Goal: Use online tool/utility: Utilize a website feature to perform a specific function

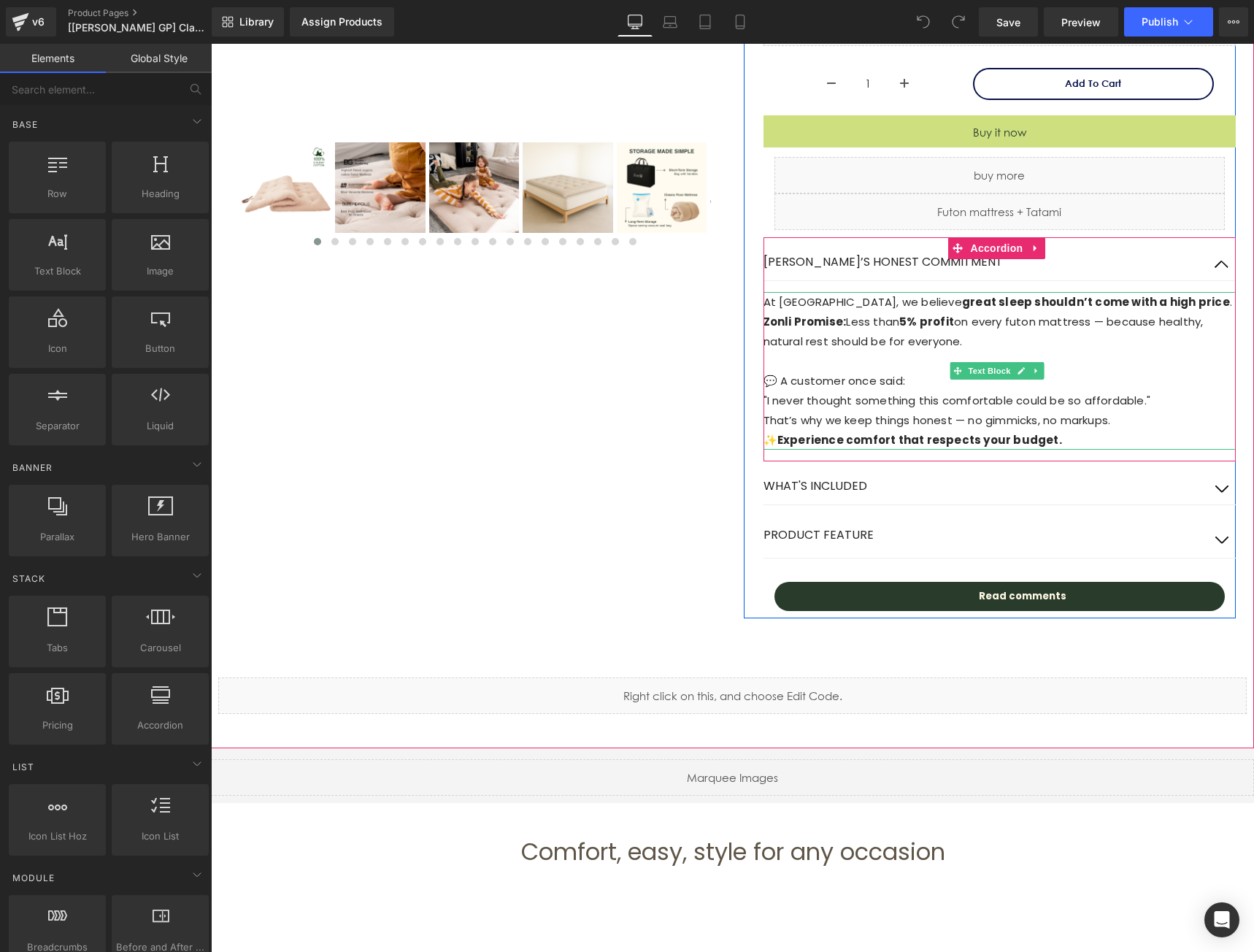
scroll to position [778, 0]
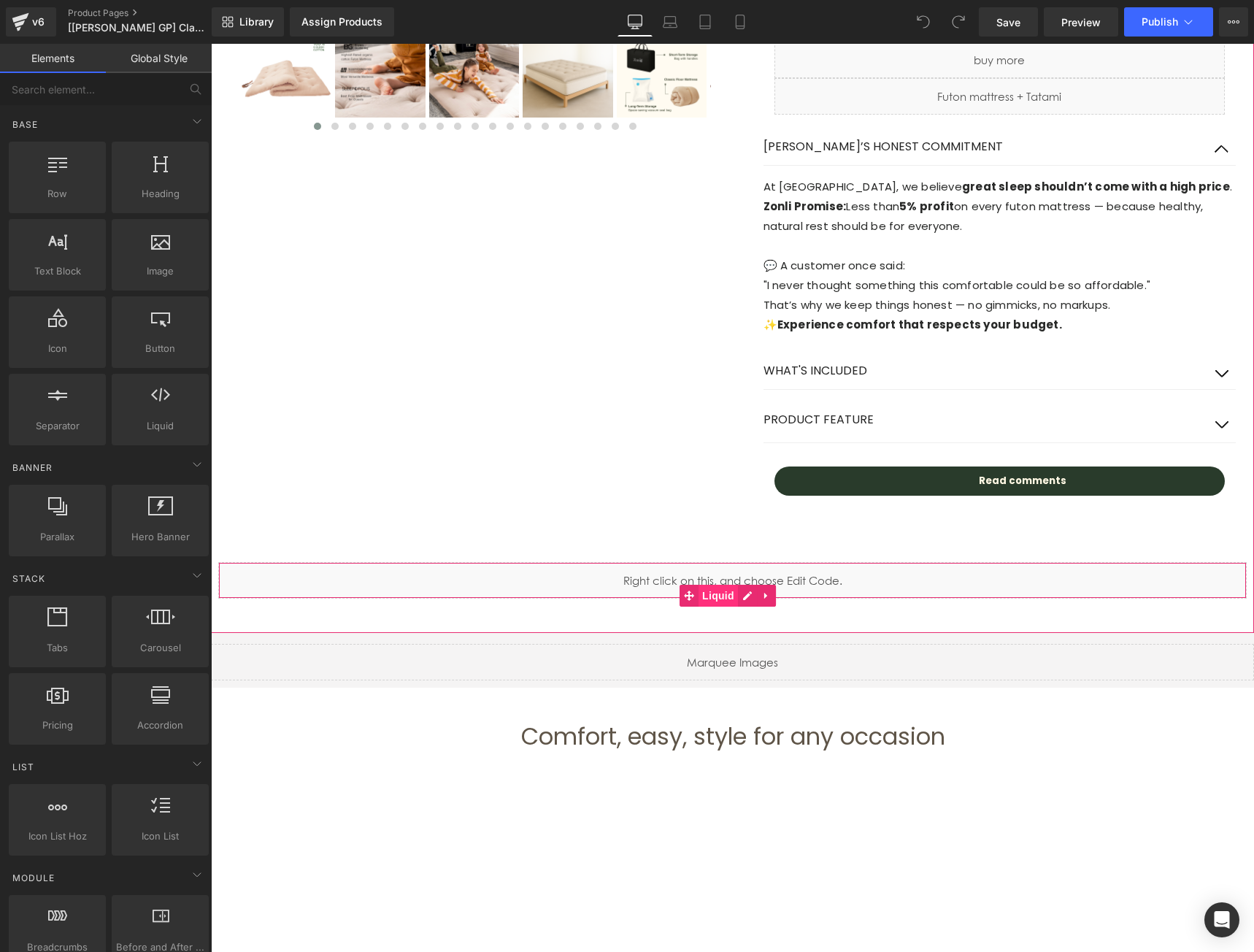
click at [724, 596] on span "Liquid" at bounding box center [718, 595] width 39 height 22
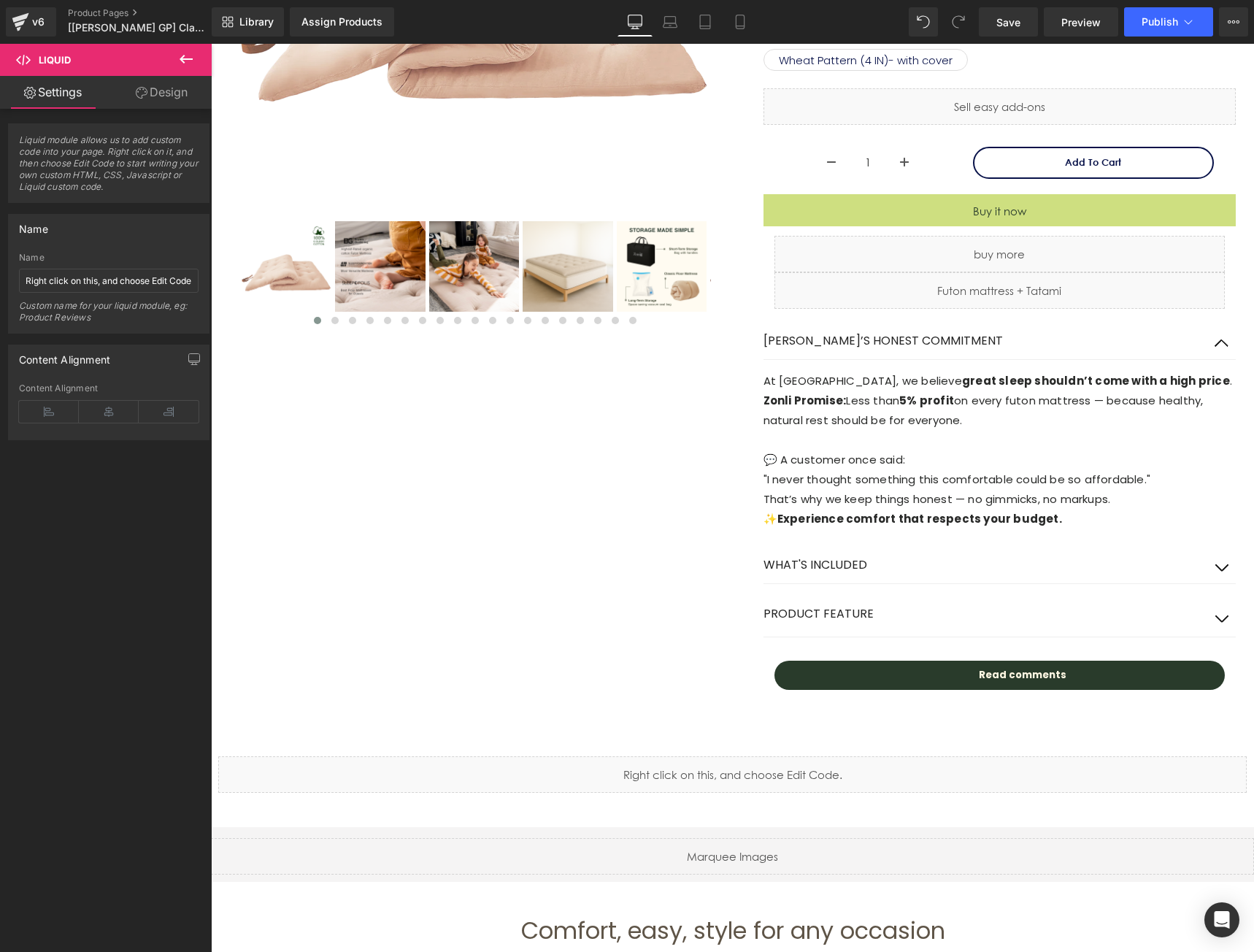
scroll to position [579, 0]
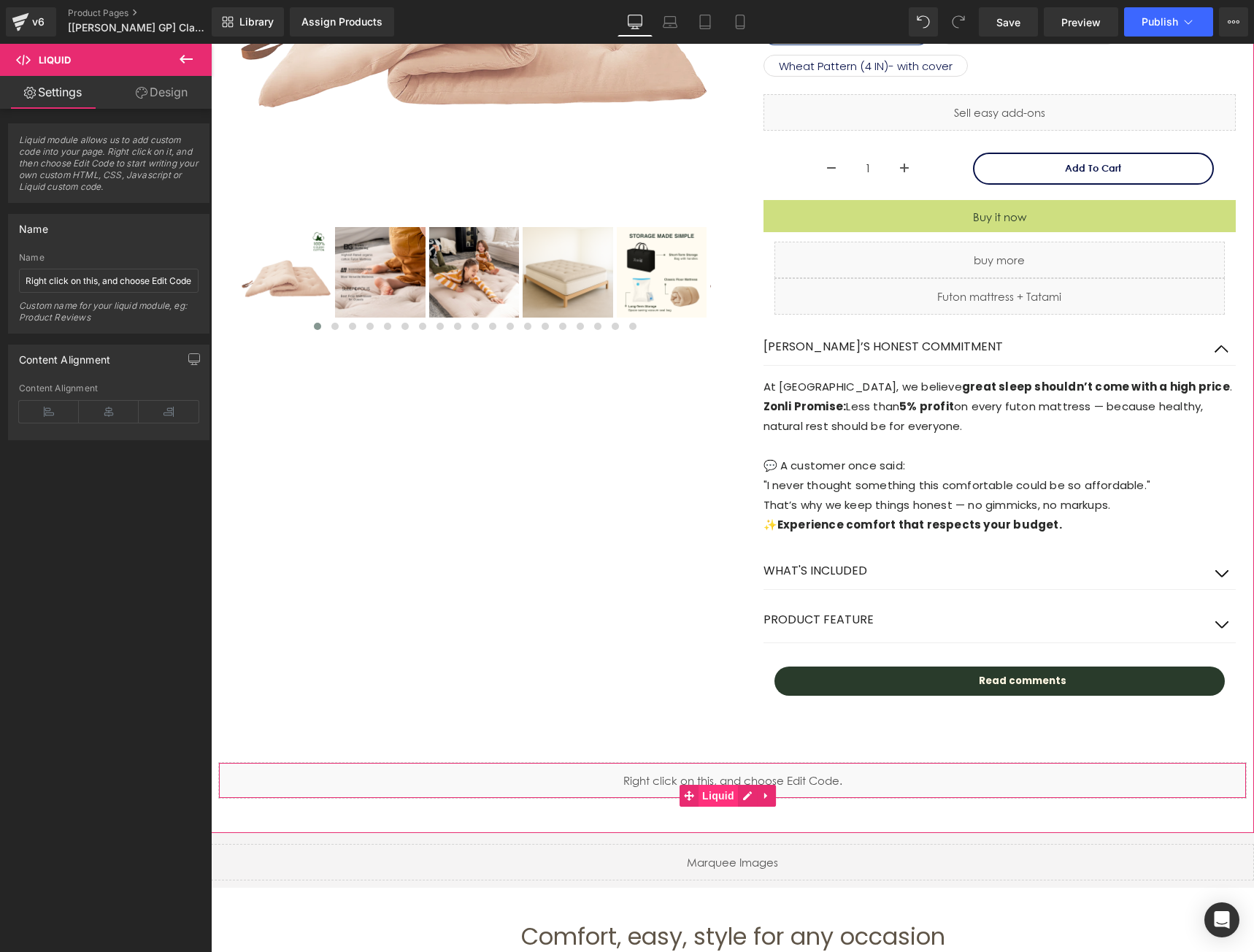
click at [707, 791] on span "Liquid" at bounding box center [718, 795] width 39 height 22
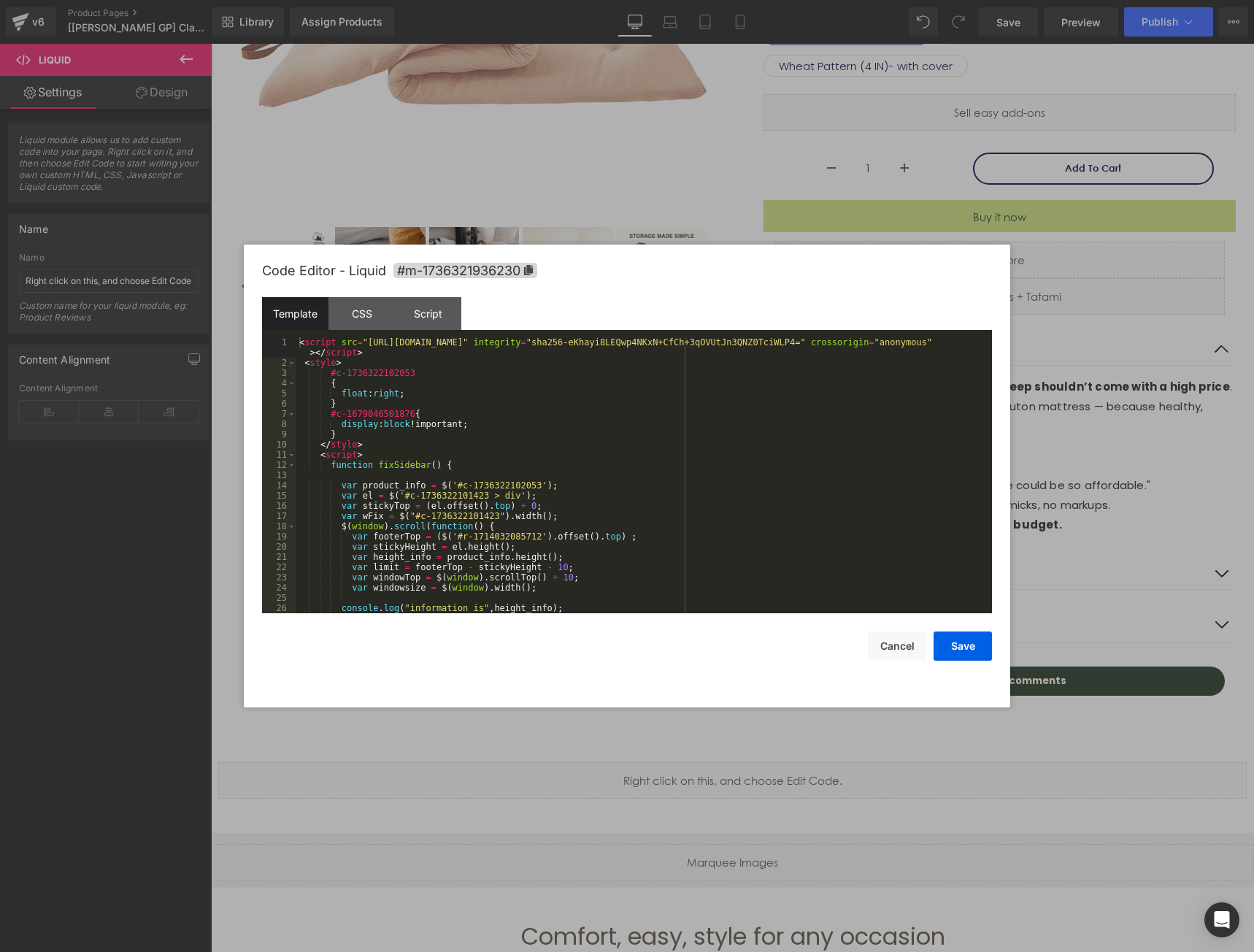
click at [673, 750] on body "Liquid You are previewing how the will restyle your page. You can not edit Elem…" at bounding box center [627, 476] width 1254 height 952
click at [378, 308] on div "CSS" at bounding box center [361, 313] width 66 height 33
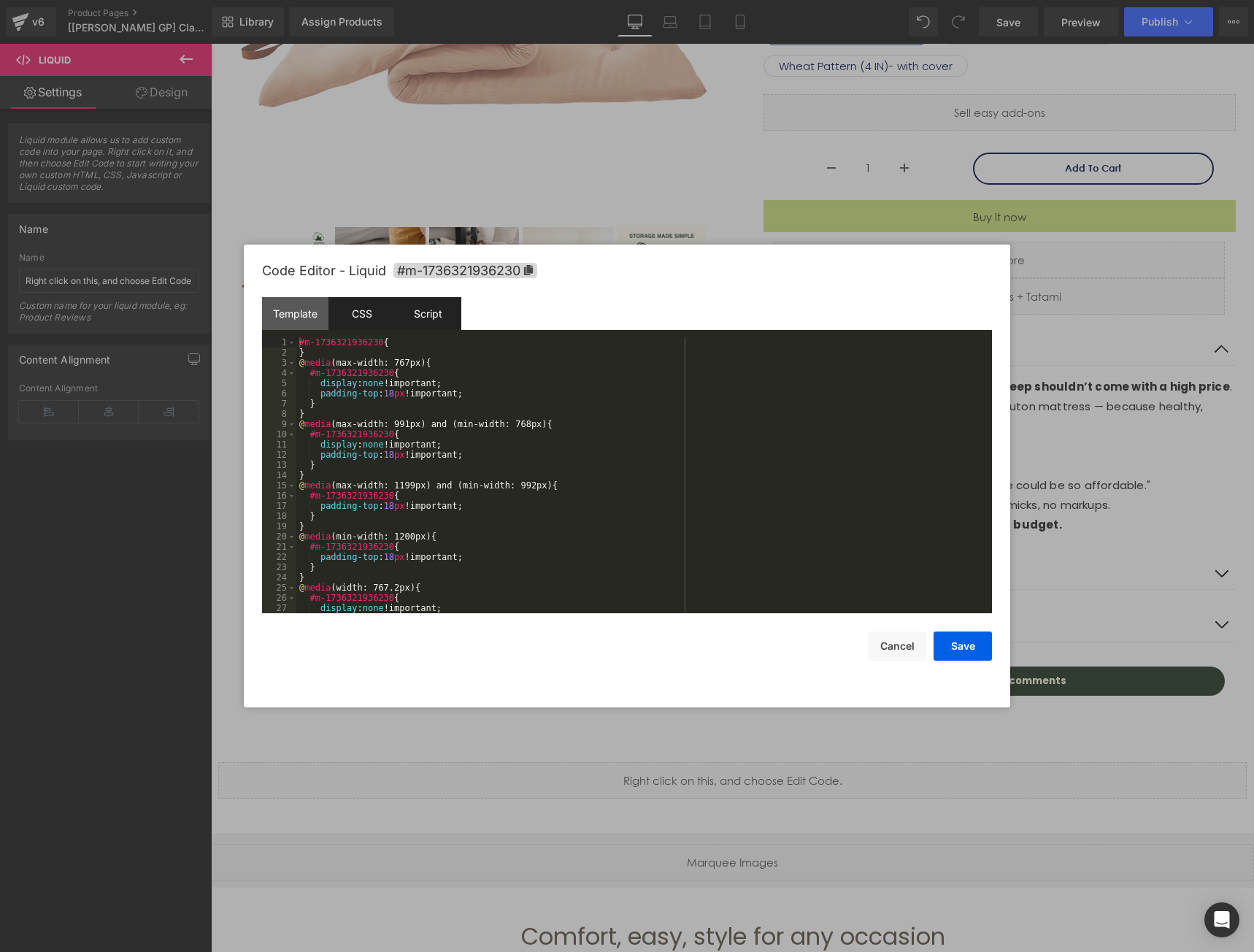
click at [431, 303] on div "Script" at bounding box center [428, 313] width 66 height 33
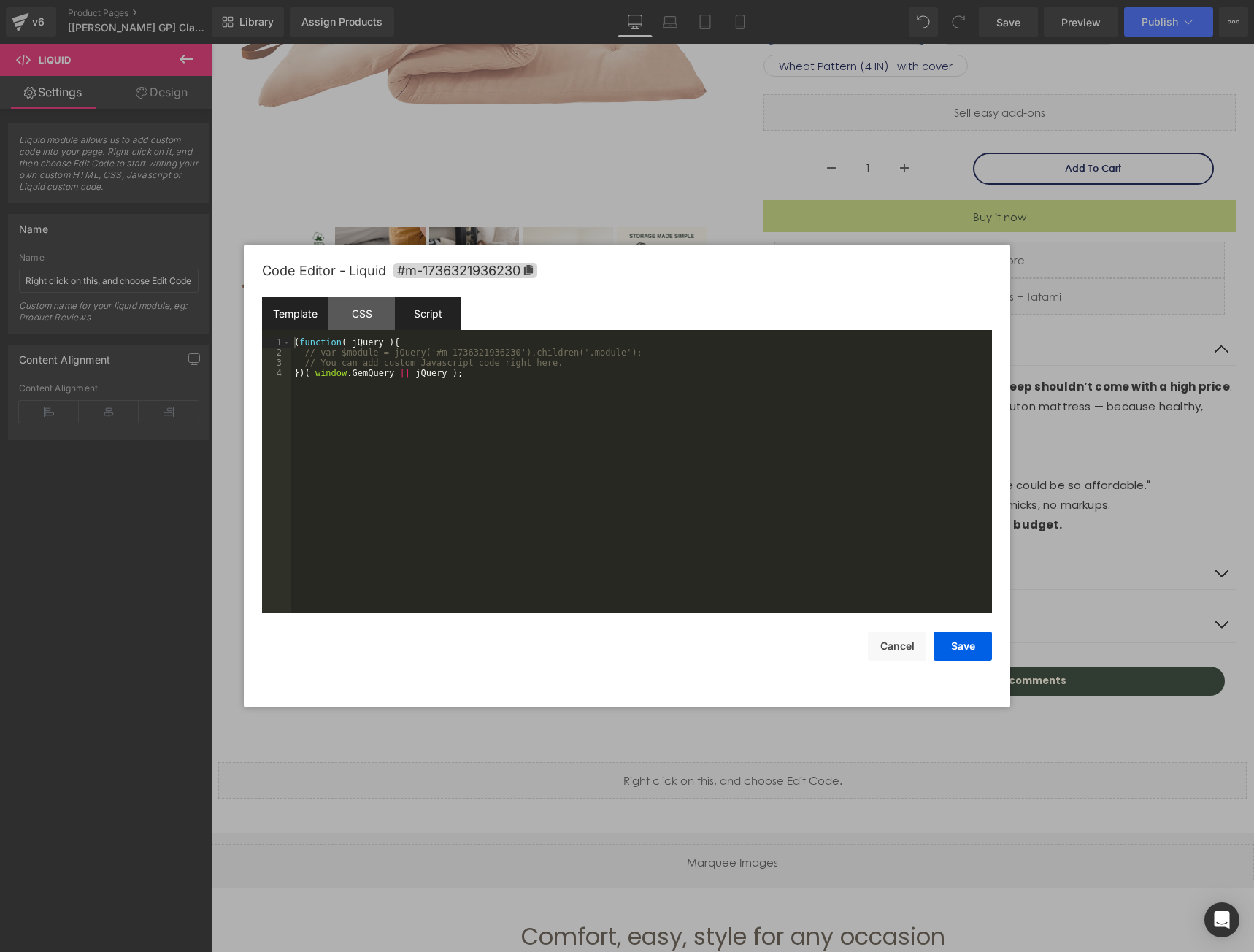
click at [278, 310] on div "Template" at bounding box center [295, 313] width 66 height 33
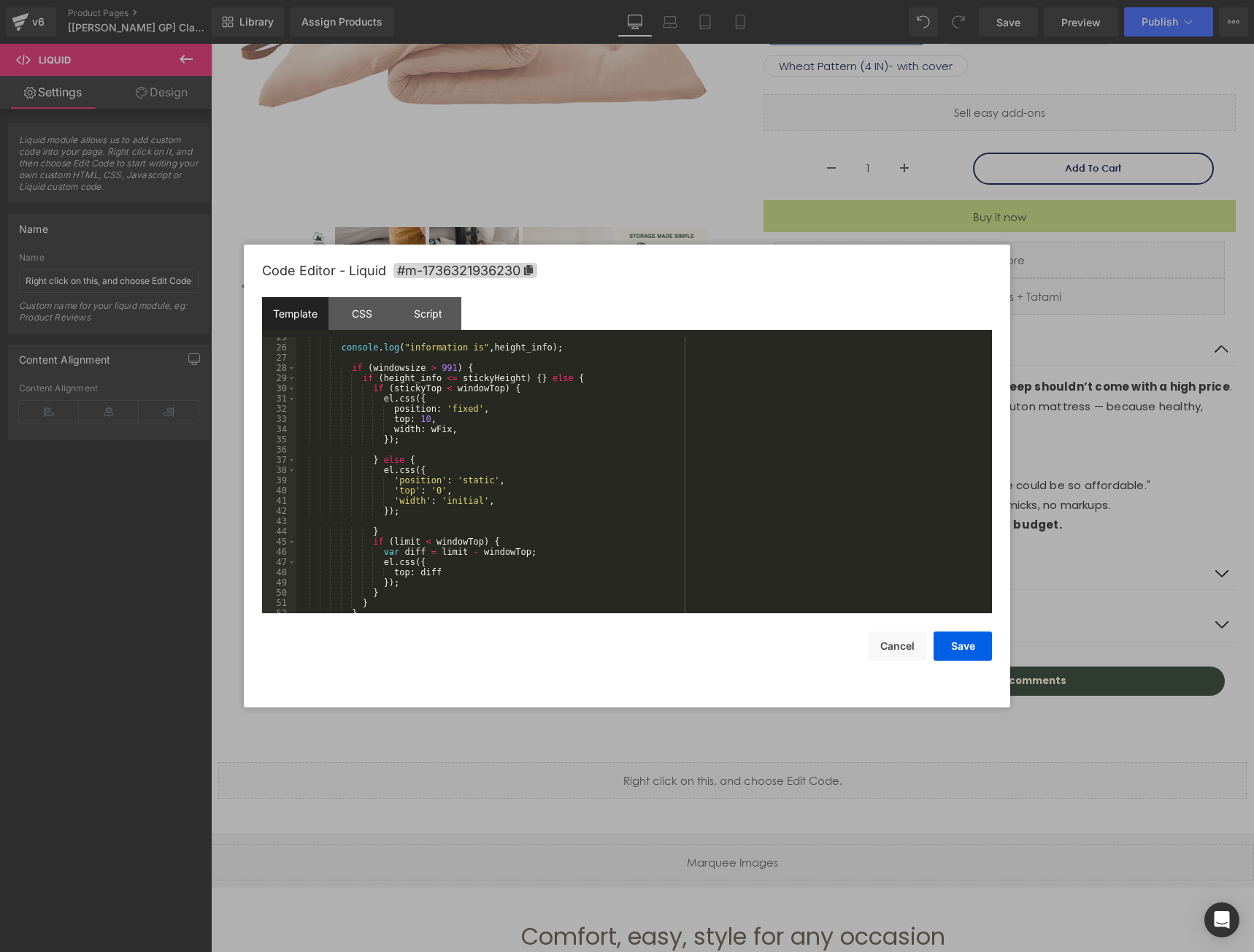
scroll to position [273, 0]
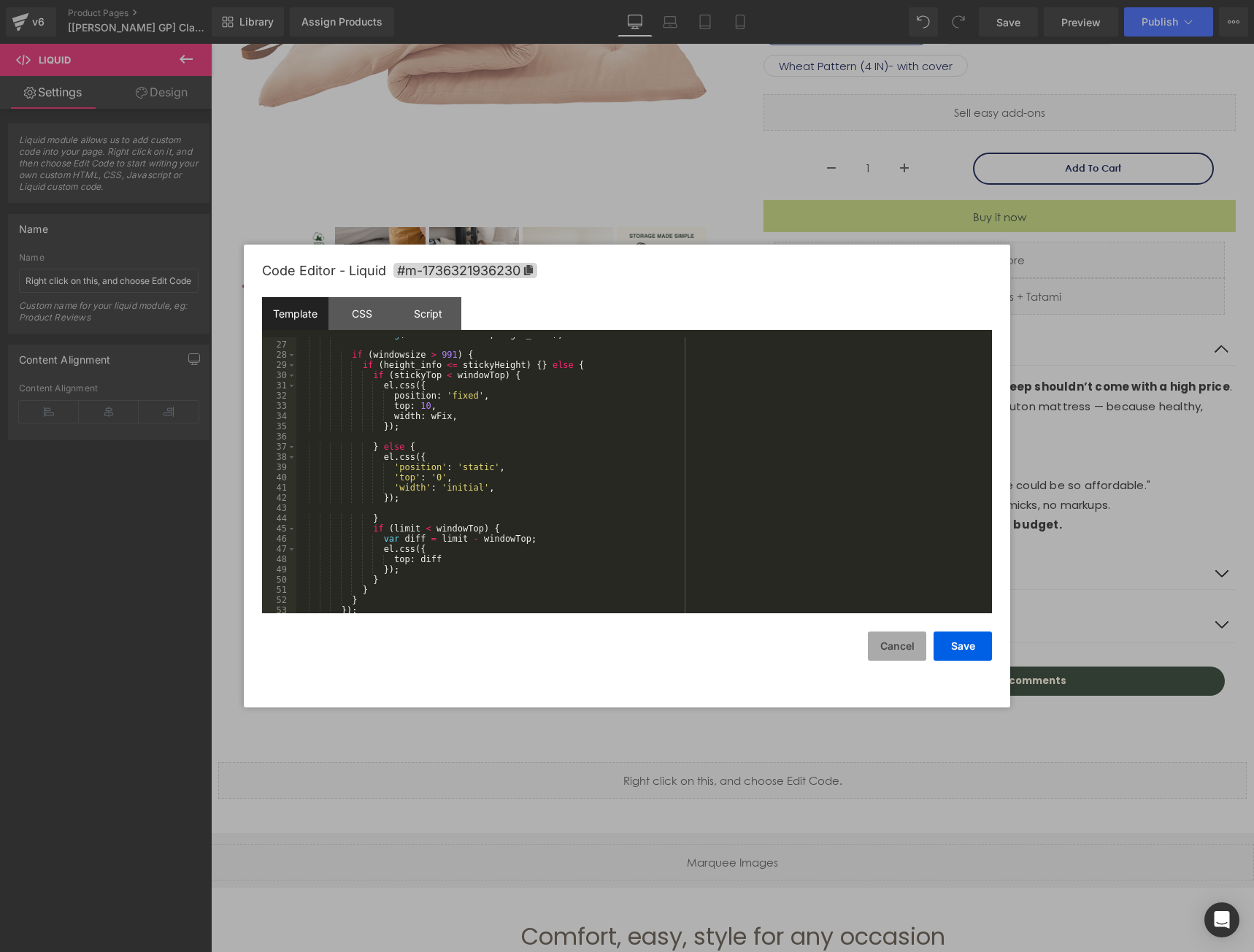
click at [905, 649] on button "Cancel" at bounding box center [897, 646] width 59 height 29
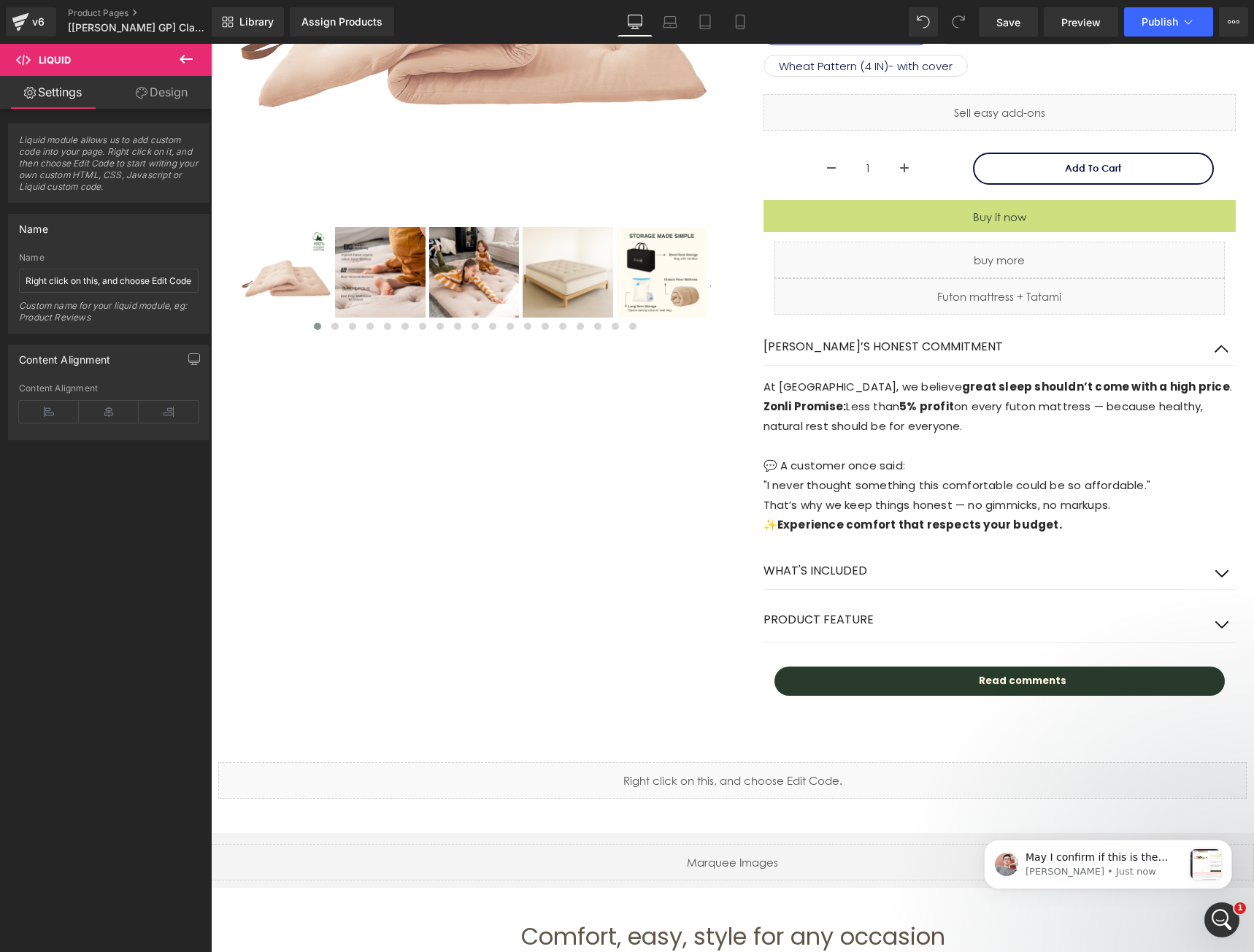
scroll to position [0, 0]
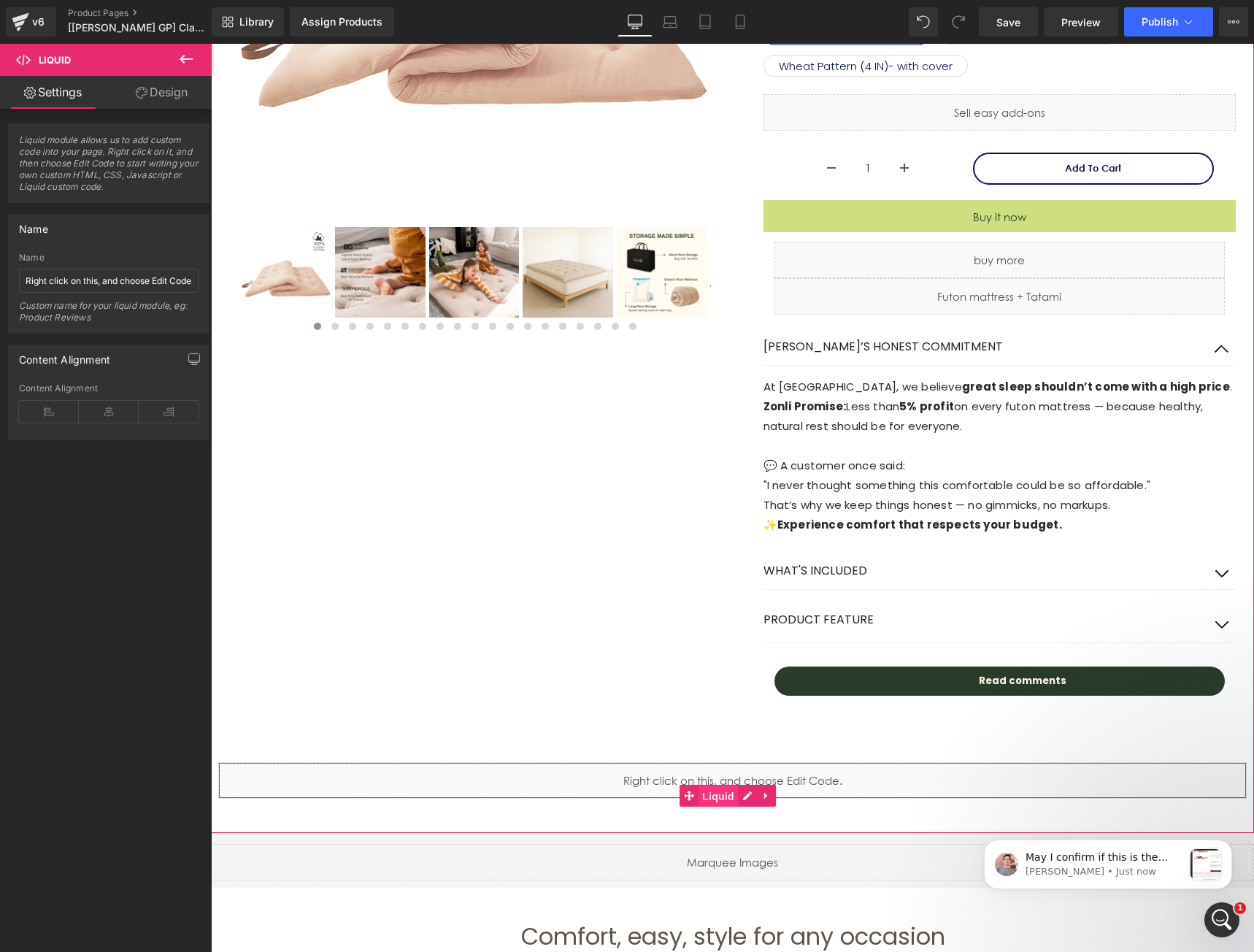
click at [720, 792] on span "Liquid" at bounding box center [718, 796] width 39 height 22
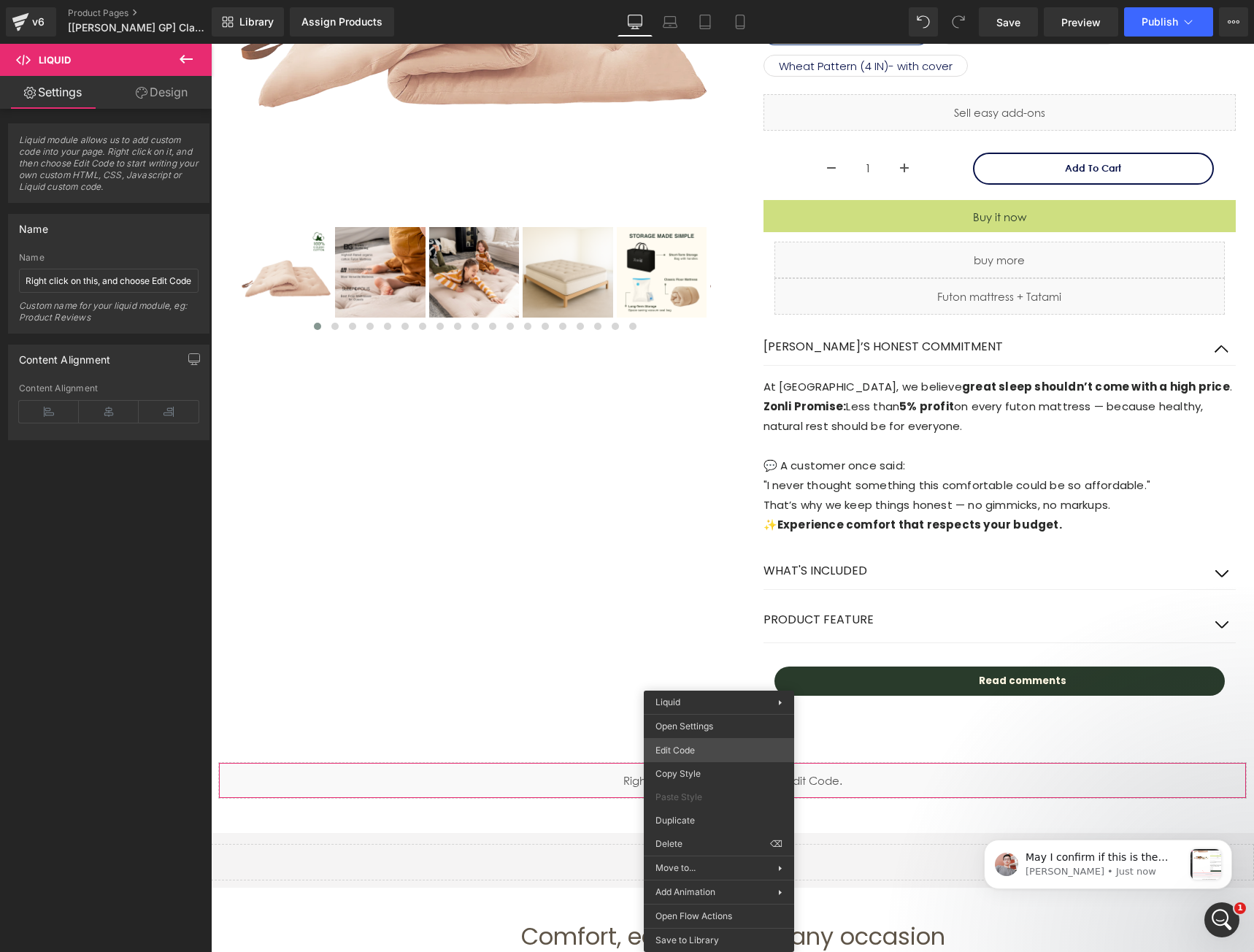
click at [685, 752] on body "Liquid You are previewing how the will restyle your page. You can not edit Elem…" at bounding box center [627, 476] width 1254 height 952
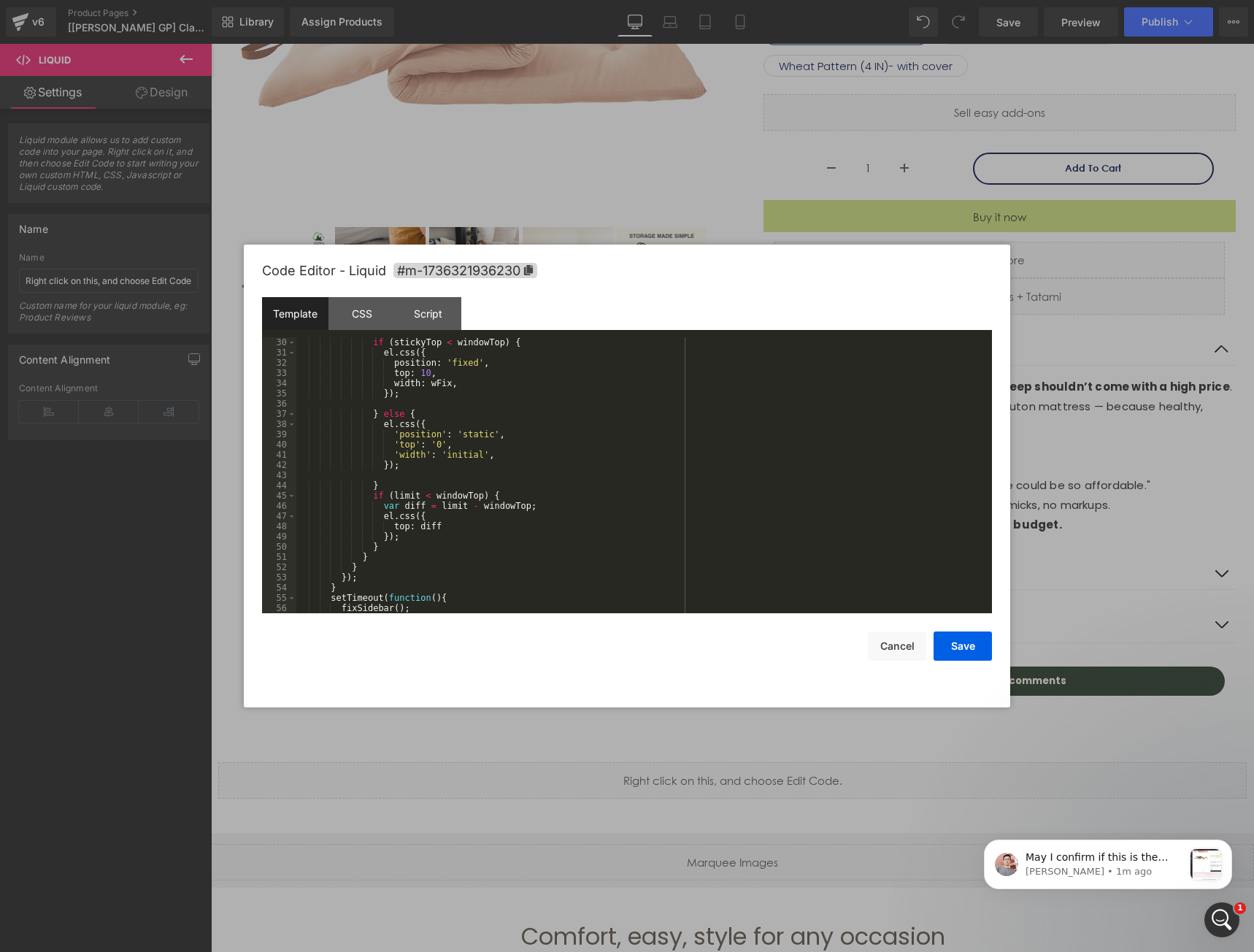
scroll to position [347, 0]
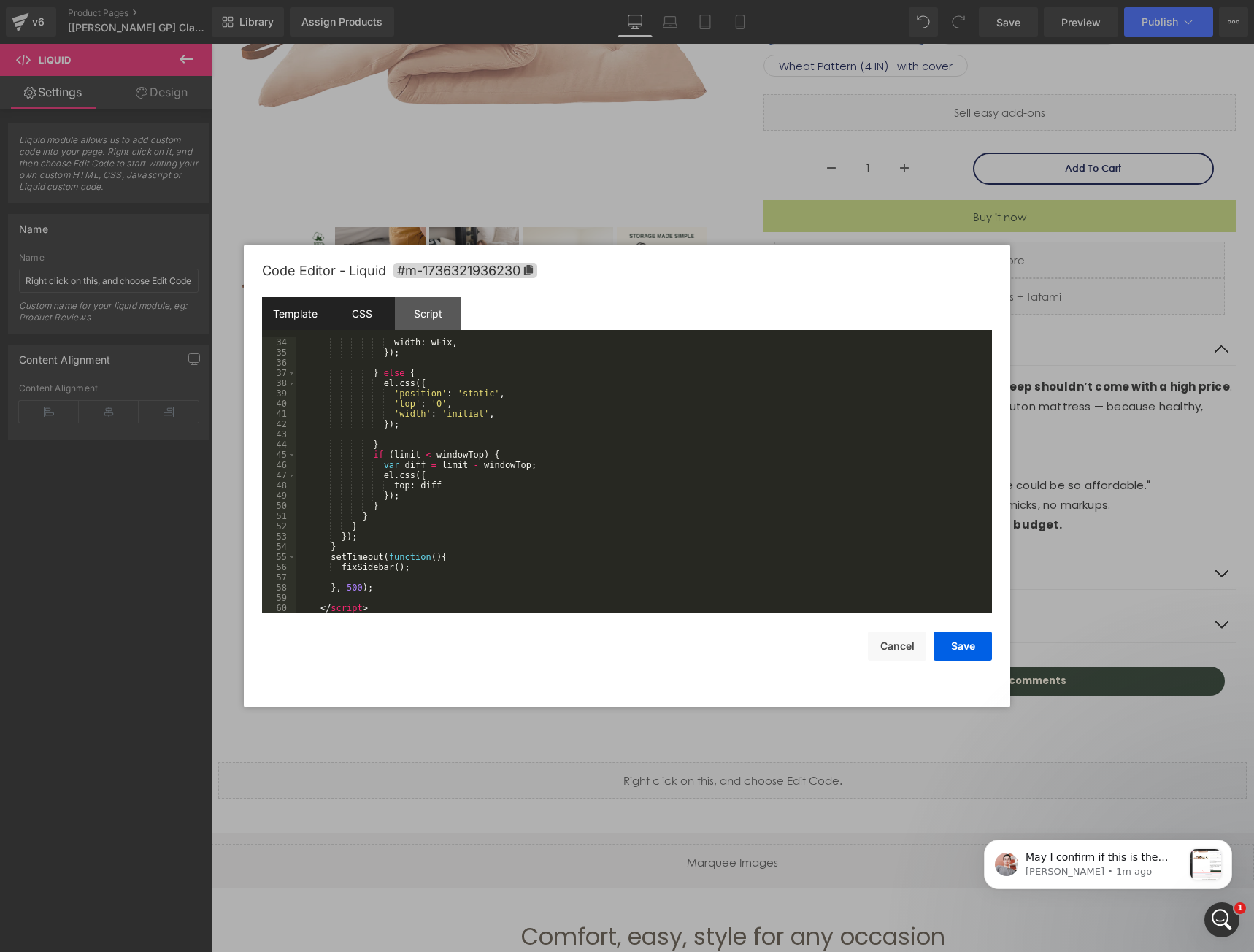
click at [368, 324] on div "CSS" at bounding box center [361, 313] width 66 height 33
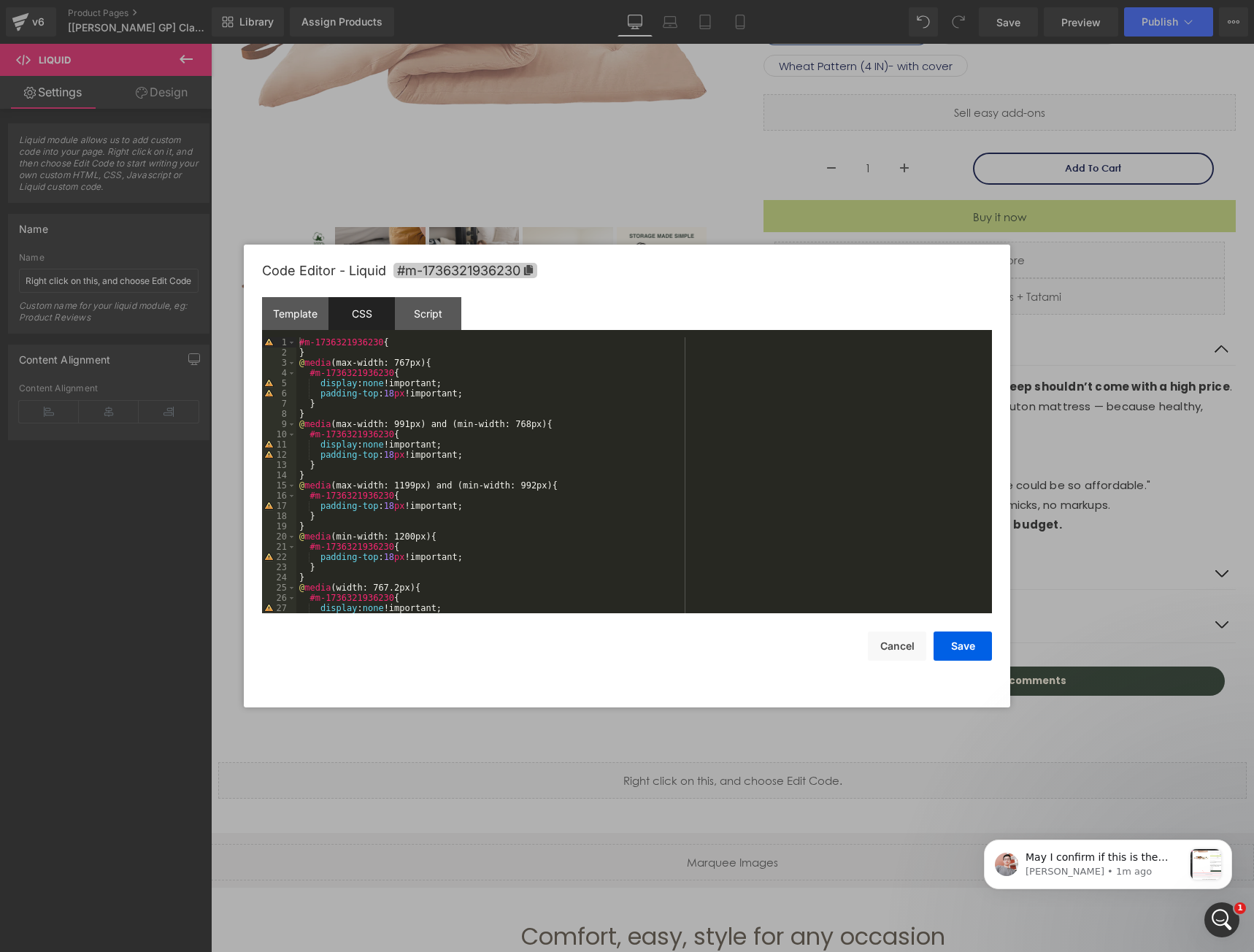
click at [533, 270] on icon at bounding box center [528, 269] width 8 height 10
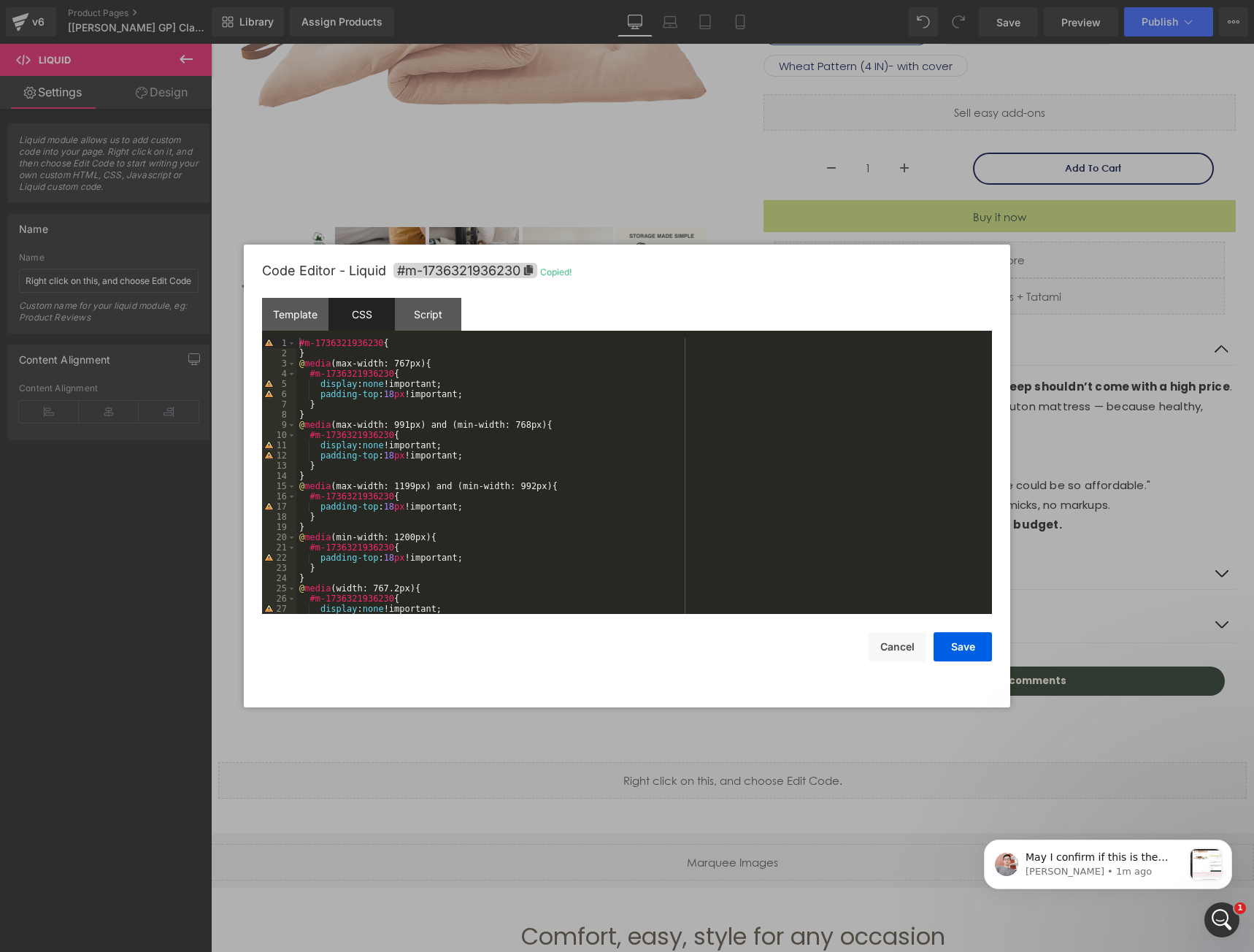
click at [625, 490] on div "#m-1736321936230 { } @ media (max-width: 767px) { #m-1736321936230 { display : …" at bounding box center [641, 486] width 690 height 296
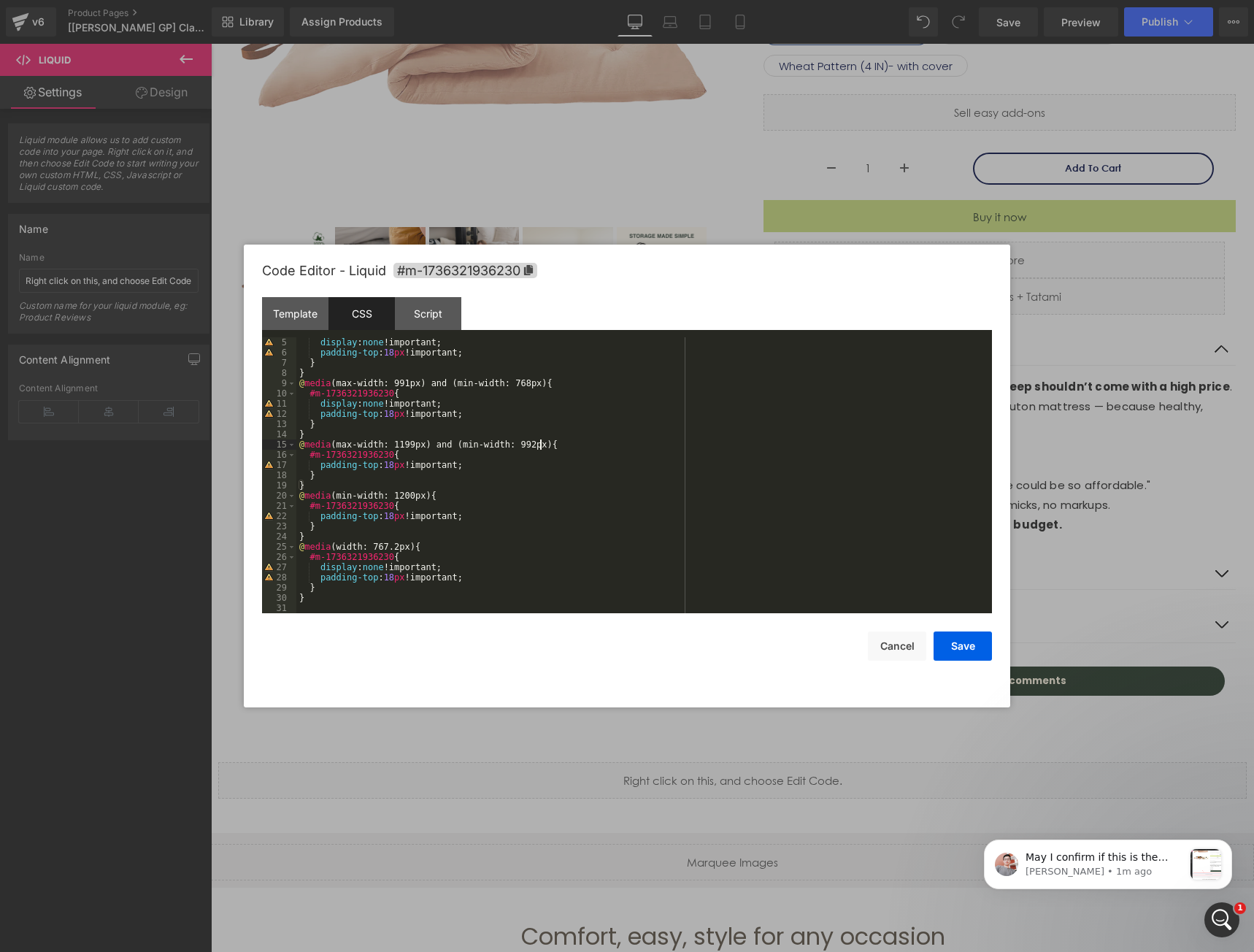
scroll to position [0, 0]
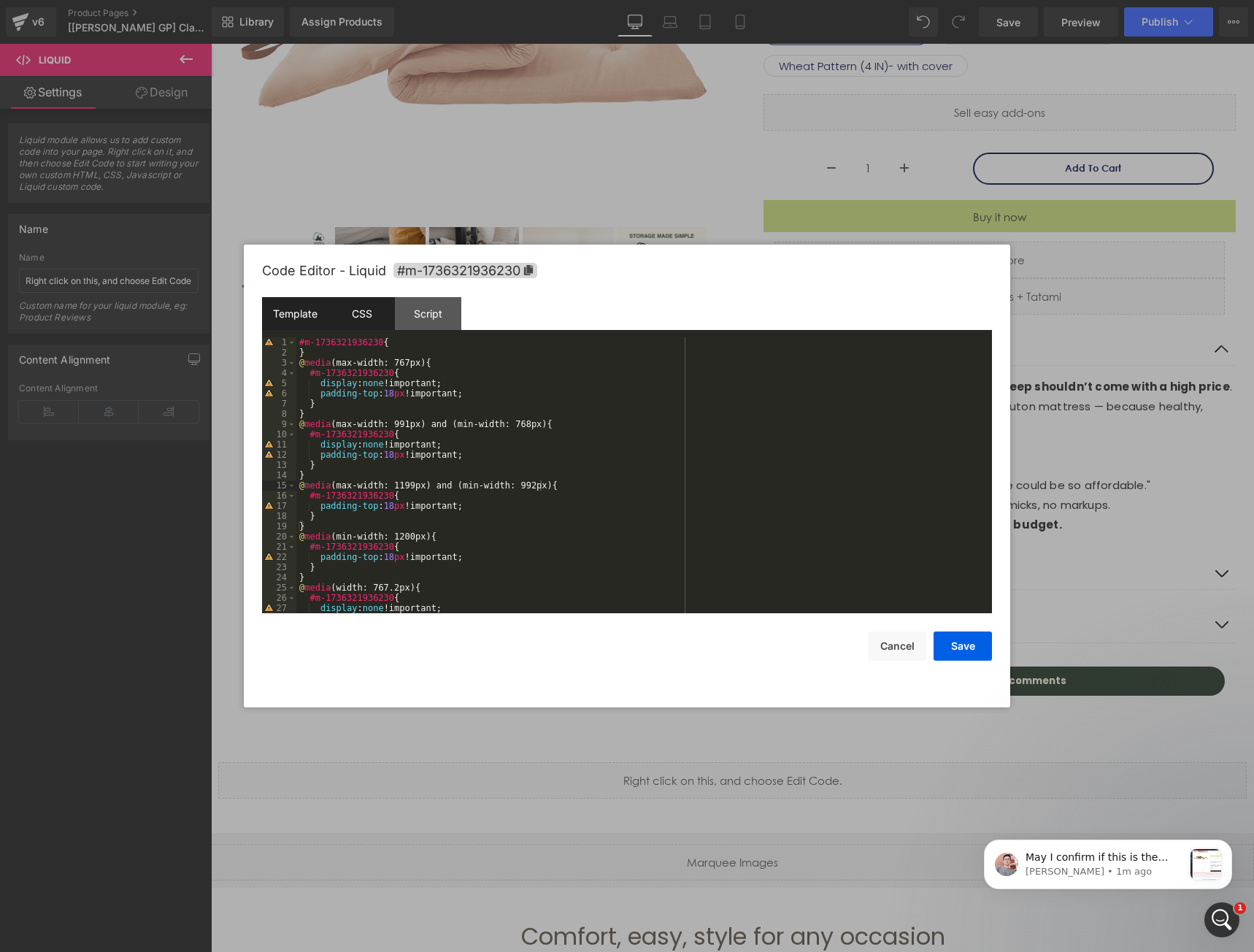
click at [313, 321] on div "Template" at bounding box center [295, 313] width 66 height 33
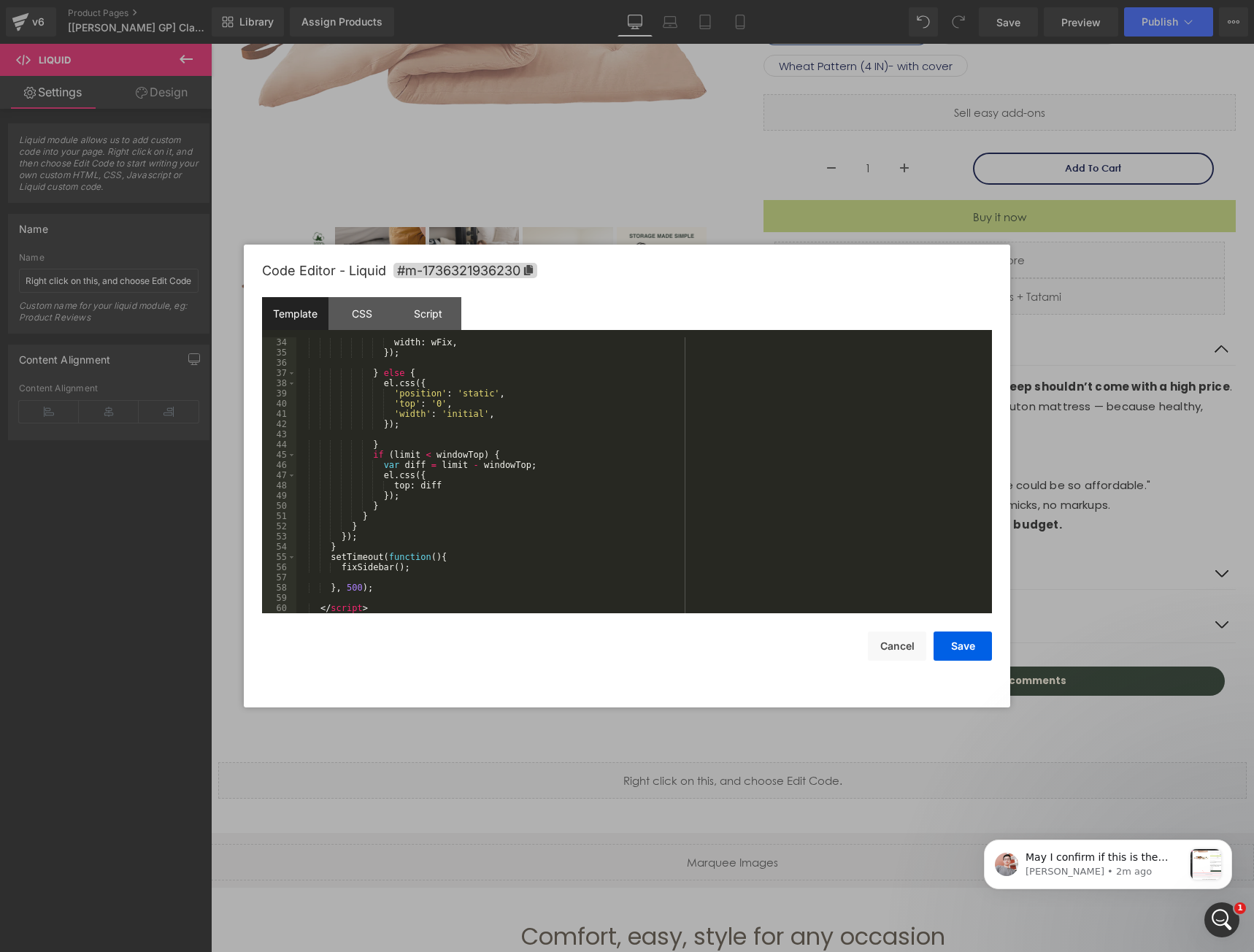
scroll to position [216, 0]
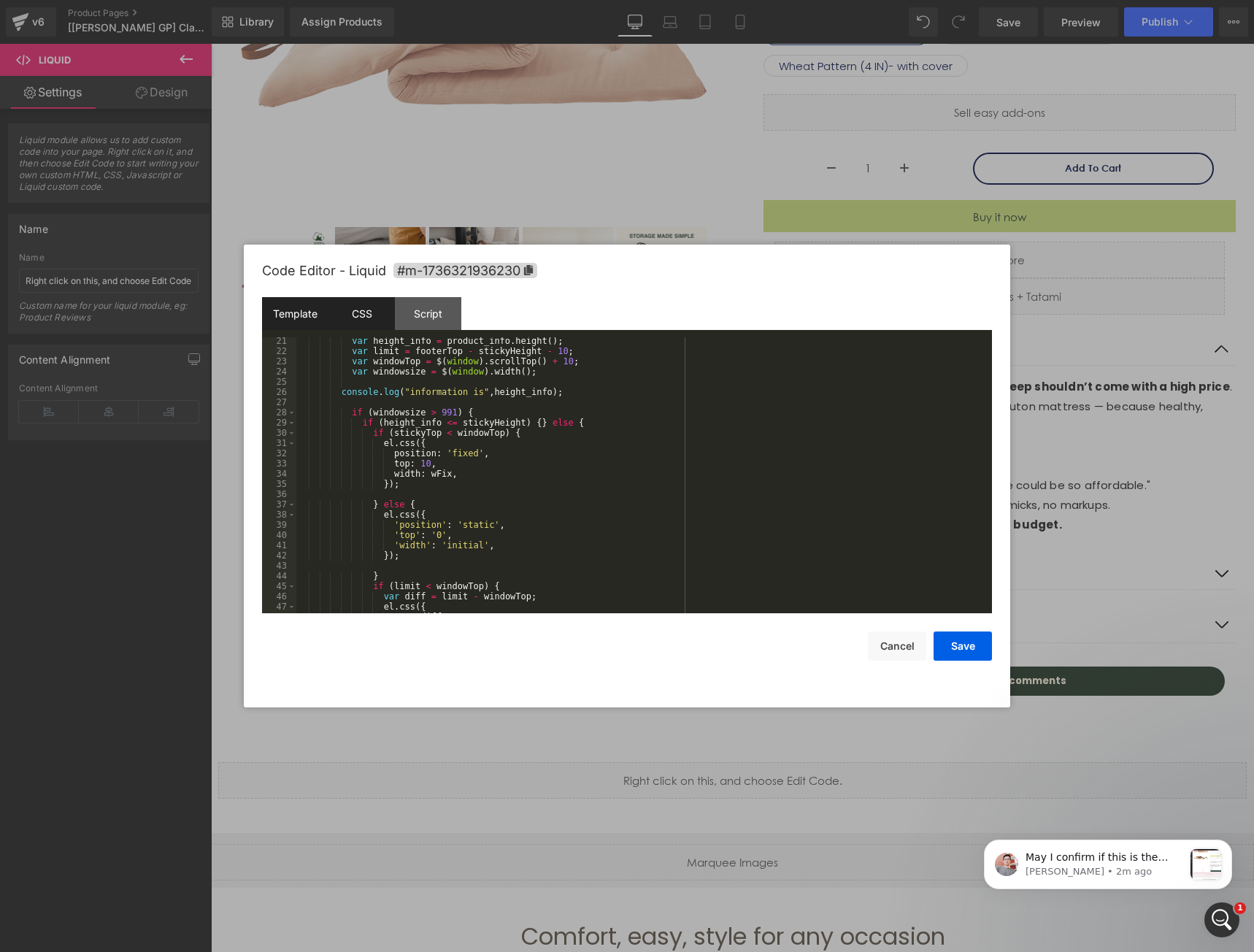
click at [361, 319] on div "CSS" at bounding box center [361, 313] width 66 height 33
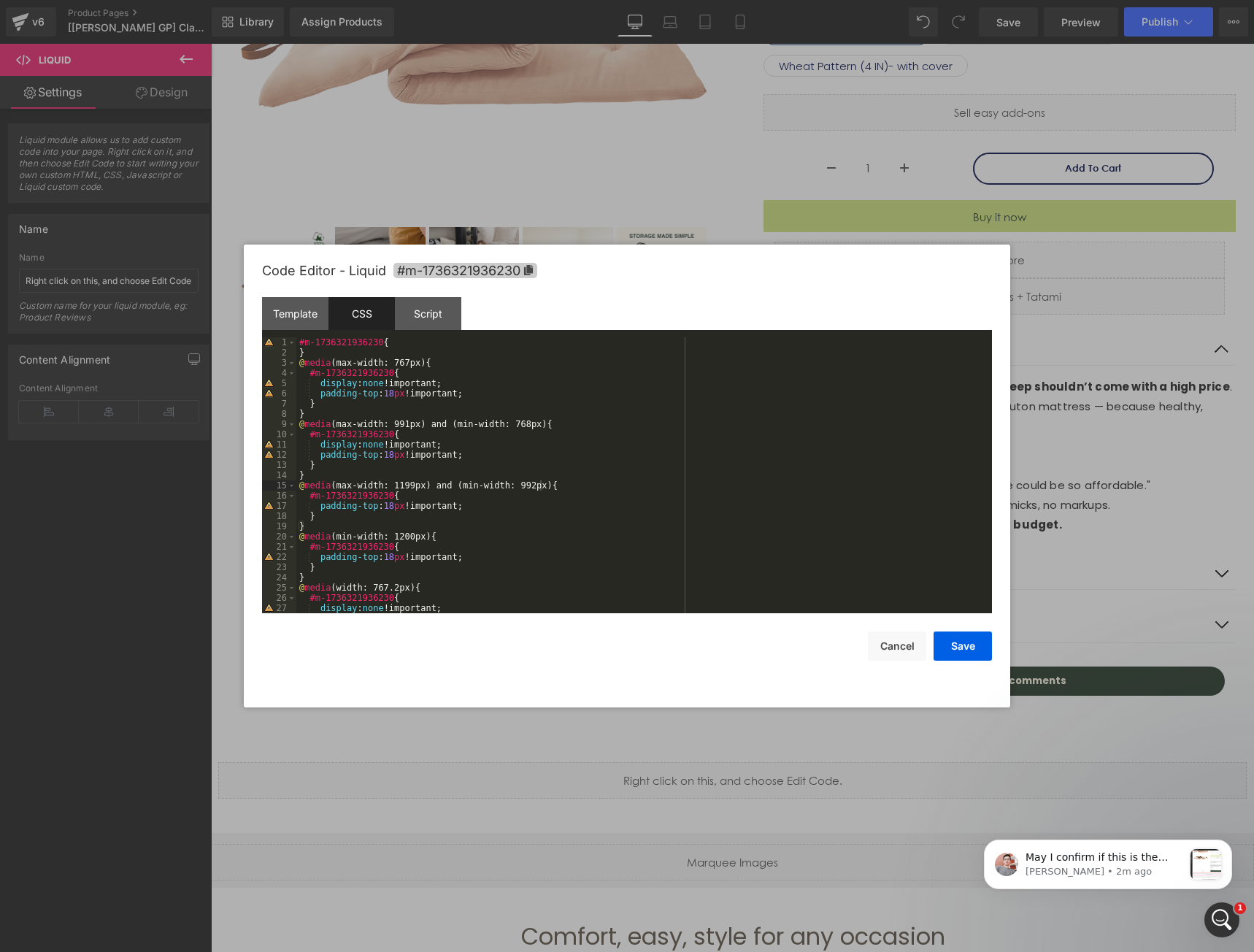
click at [490, 269] on span "#m-1736321936230" at bounding box center [465, 270] width 144 height 15
click at [316, 305] on div "Template" at bounding box center [295, 313] width 66 height 33
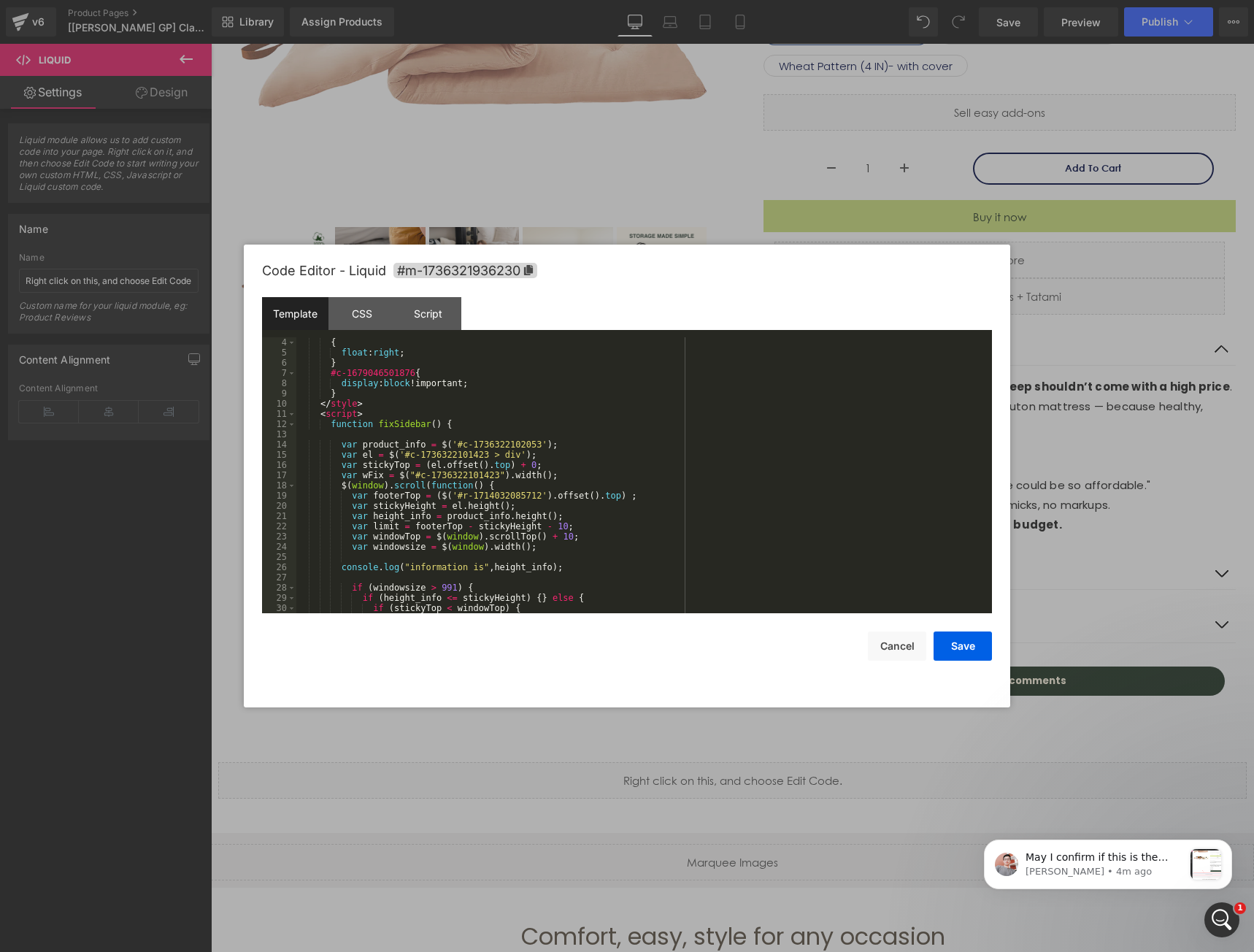
scroll to position [0, 0]
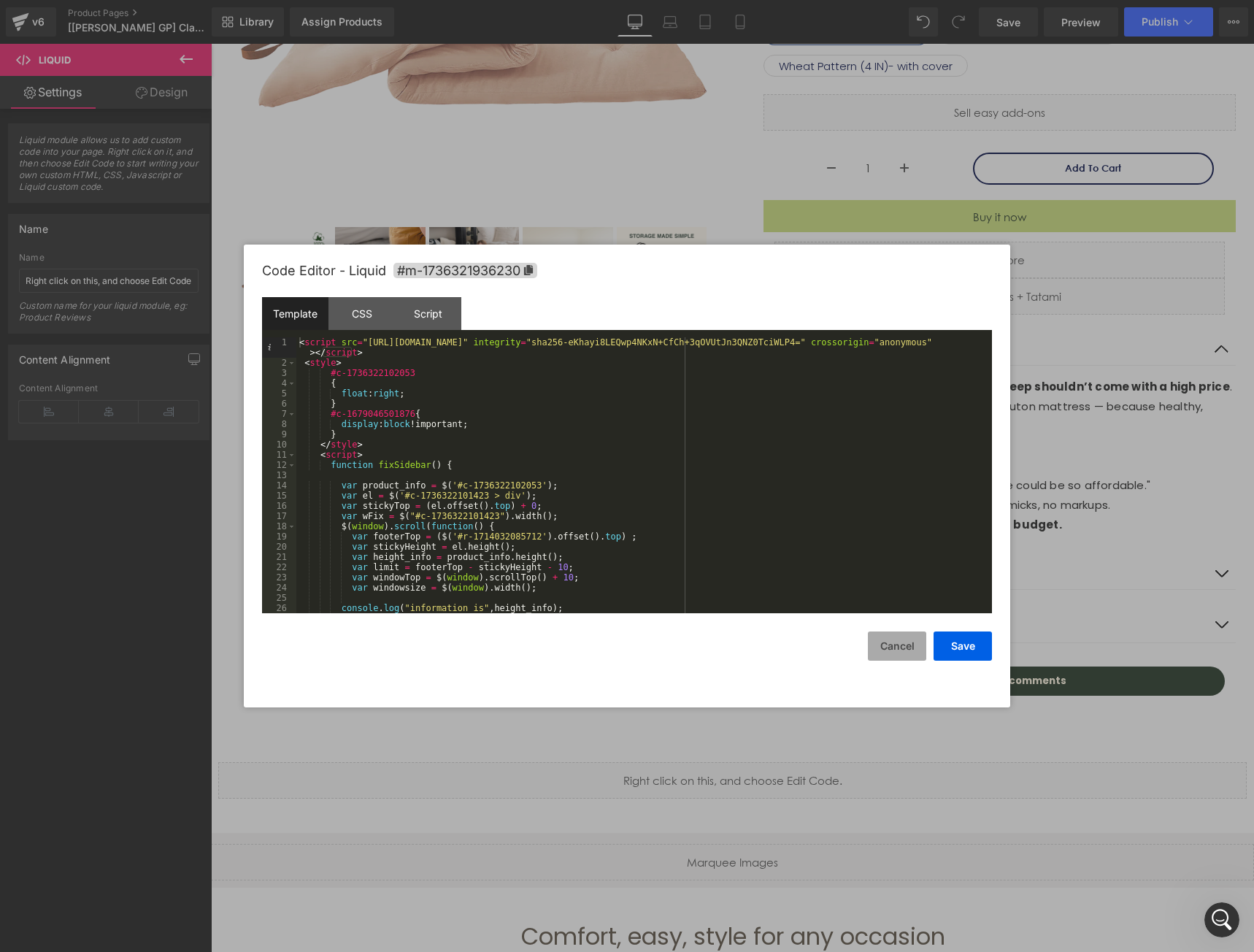
click at [885, 646] on button "Cancel" at bounding box center [897, 646] width 59 height 29
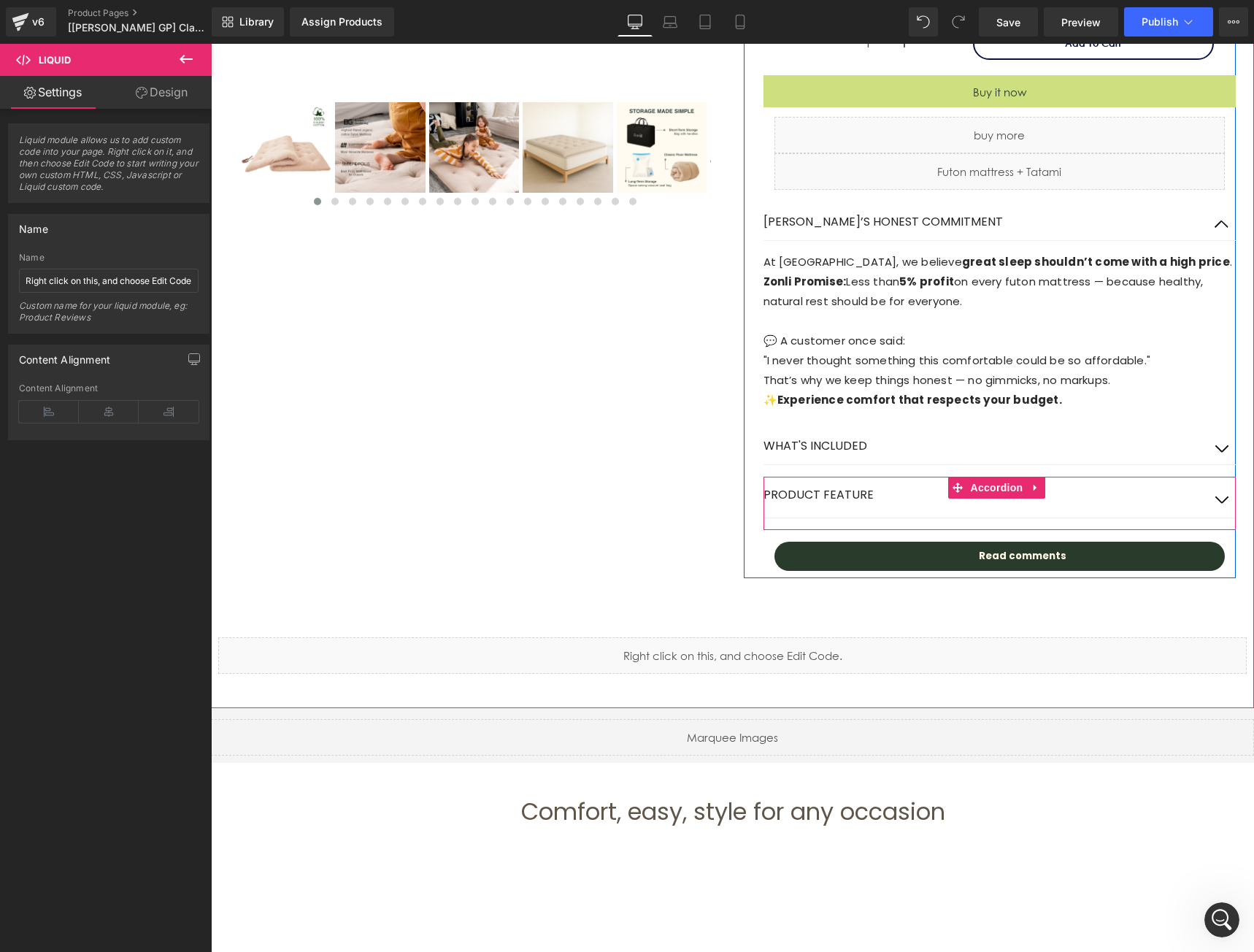
scroll to position [774, 0]
